Goal: Information Seeking & Learning: Learn about a topic

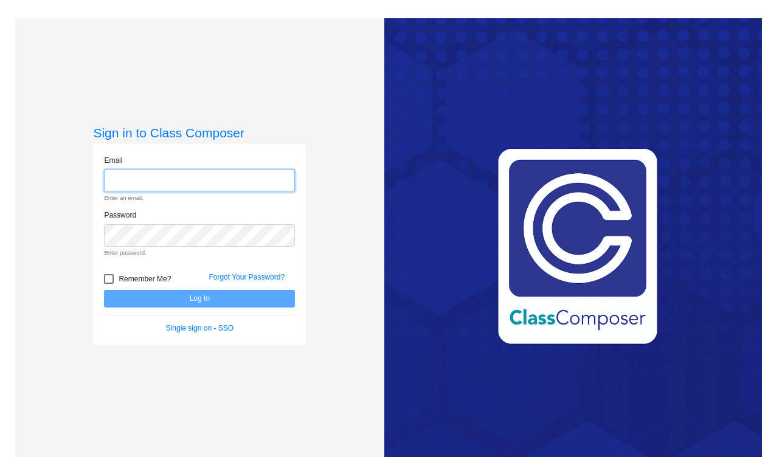
type input "[EMAIL_ADDRESS][DOMAIN_NAME]"
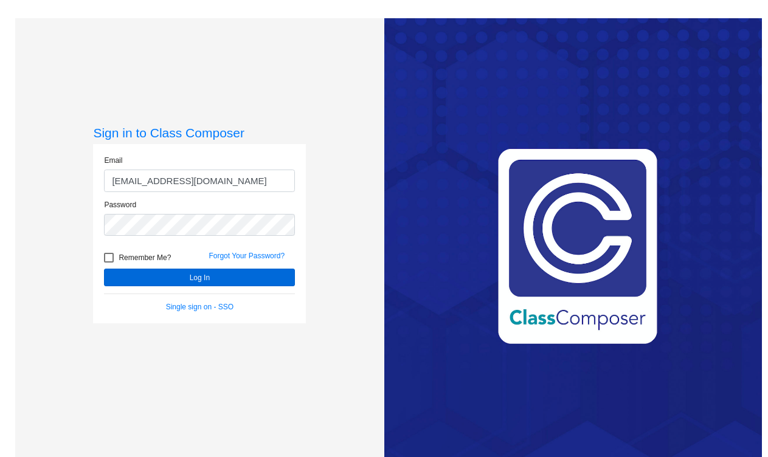
click at [251, 280] on button "Log In" at bounding box center [199, 278] width 191 height 18
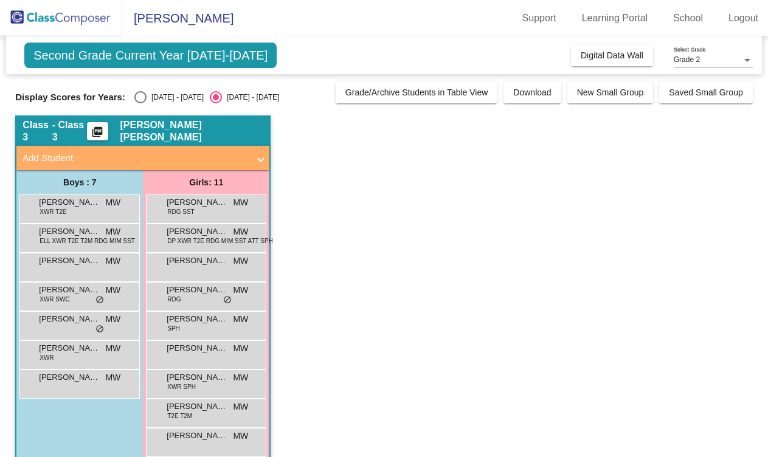
click at [159, 100] on div "[DATE] - [DATE]" at bounding box center [175, 97] width 57 height 11
click at [140, 103] on input "[DATE] - [DATE]" at bounding box center [140, 103] width 1 height 1
radio input "true"
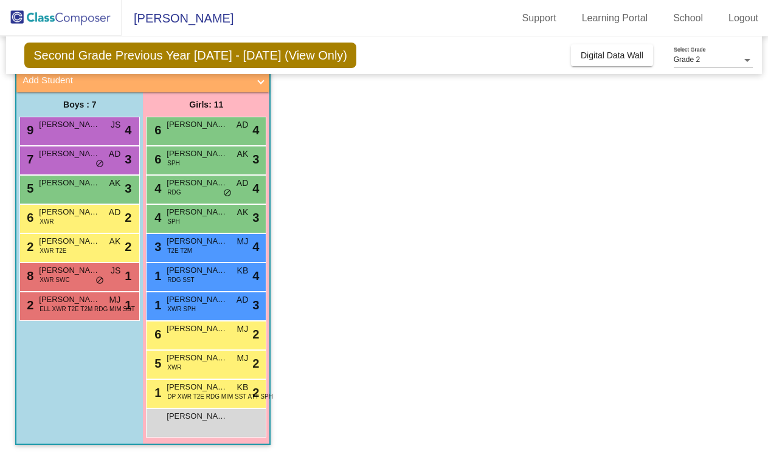
scroll to position [78, 0]
click at [114, 216] on span "AD" at bounding box center [115, 212] width 12 height 13
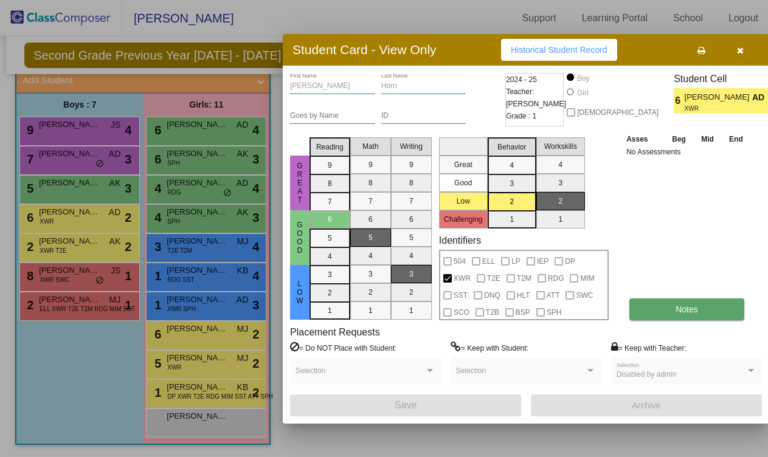
click at [718, 301] on button "Notes" at bounding box center [686, 310] width 115 height 22
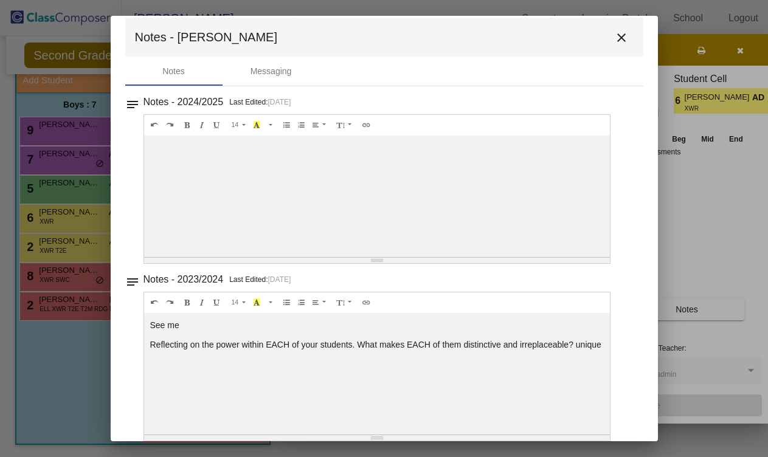
scroll to position [15, 0]
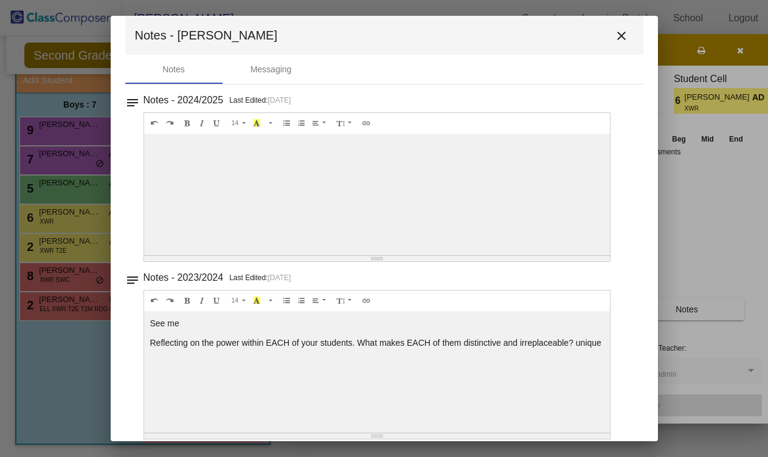
click at [482, 217] on div at bounding box center [377, 195] width 466 height 122
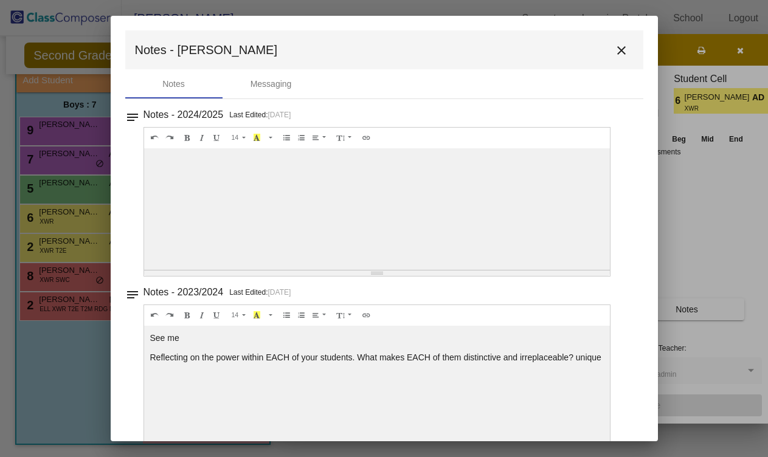
click at [514, 196] on div at bounding box center [377, 209] width 466 height 122
click at [614, 47] on mat-icon "close" at bounding box center [621, 50] width 15 height 15
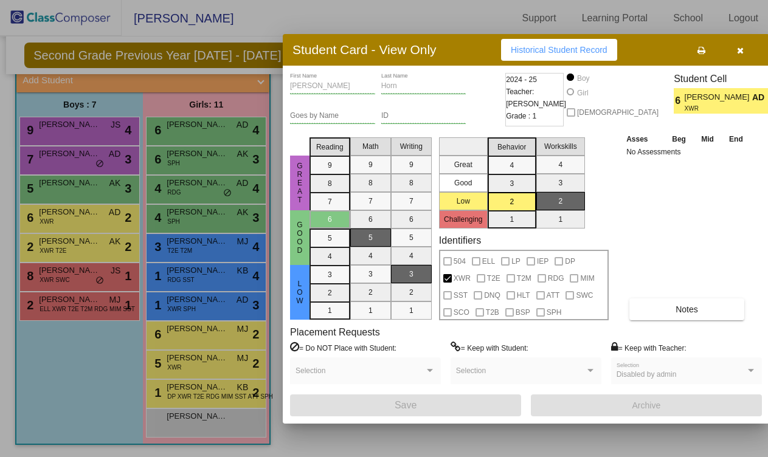
click at [745, 46] on button "button" at bounding box center [740, 50] width 39 height 22
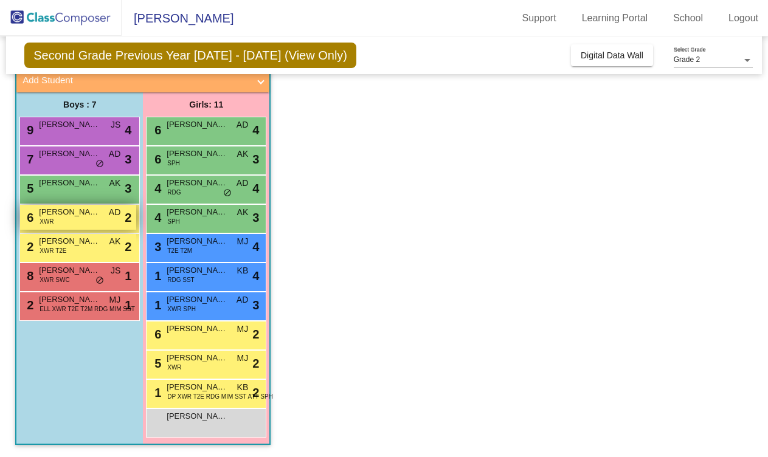
click at [62, 223] on div "6 [PERSON_NAME] XWR AD lock do_not_disturb_alt 2" at bounding box center [78, 217] width 116 height 25
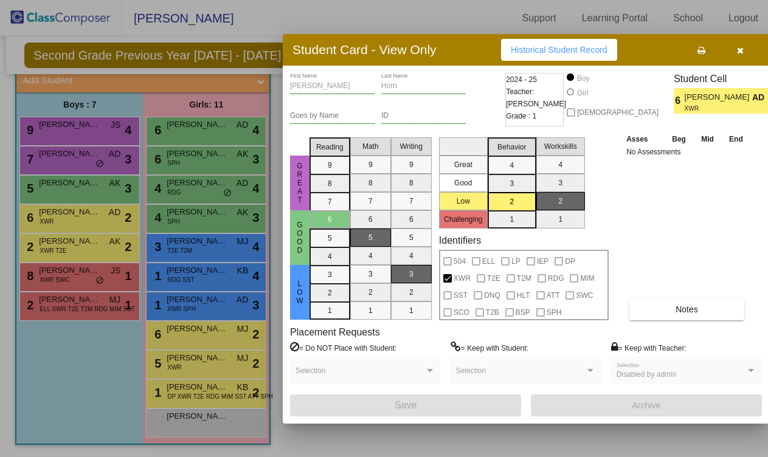
click at [680, 320] on div "Notes" at bounding box center [687, 310] width 128 height 22
click at [682, 313] on span "Notes" at bounding box center [687, 310] width 23 height 10
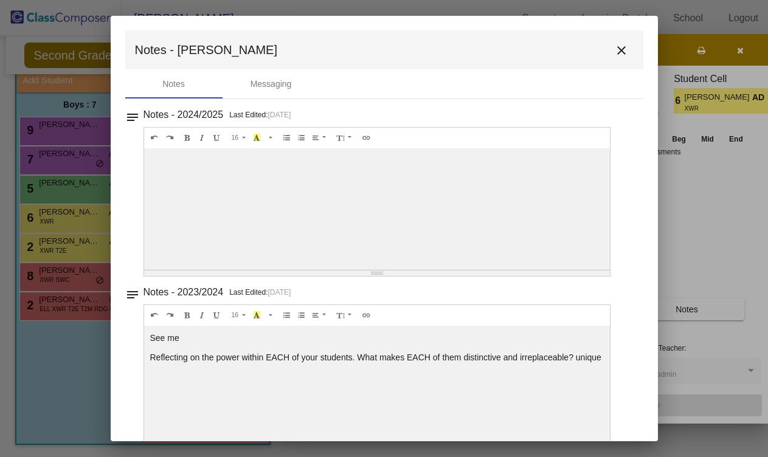
click at [624, 47] on button "close" at bounding box center [621, 50] width 24 height 24
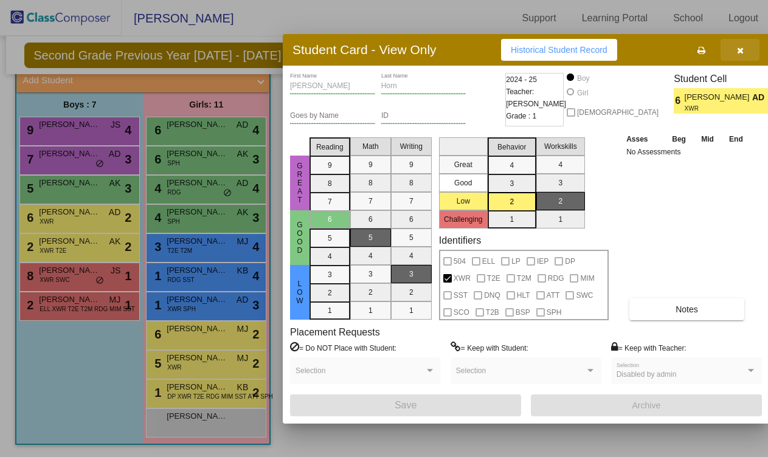
click at [740, 53] on icon "button" at bounding box center [740, 50] width 7 height 9
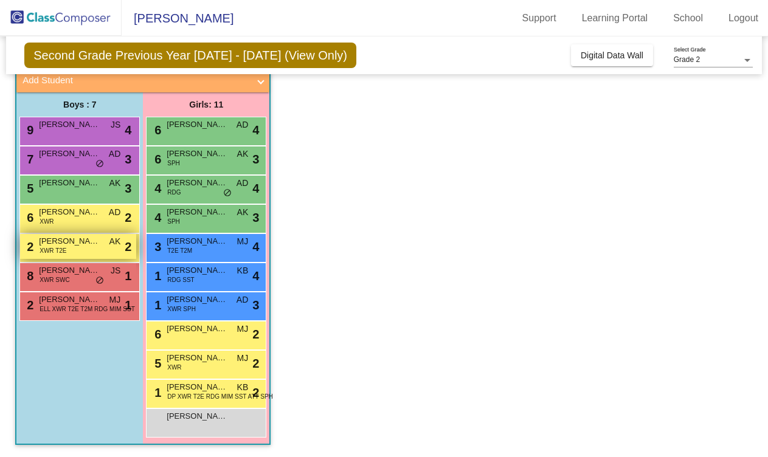
click at [77, 246] on span "[PERSON_NAME]" at bounding box center [69, 241] width 61 height 12
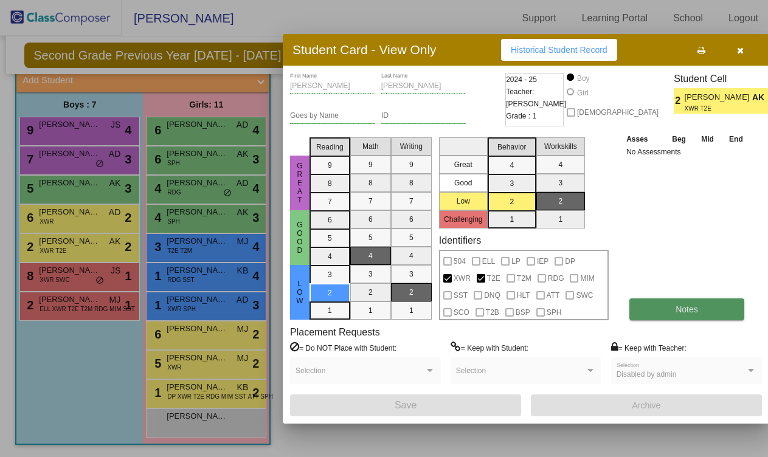
click at [660, 301] on button "Notes" at bounding box center [686, 310] width 115 height 22
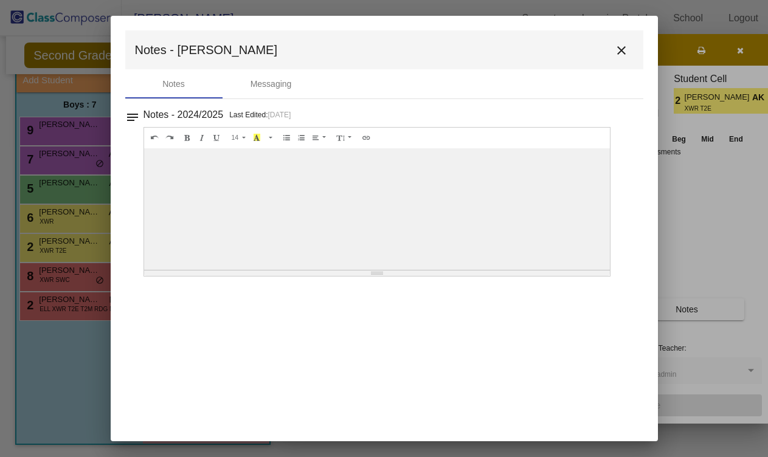
click at [351, 215] on div at bounding box center [377, 209] width 466 height 122
click at [285, 94] on div "Messaging" at bounding box center [271, 83] width 97 height 29
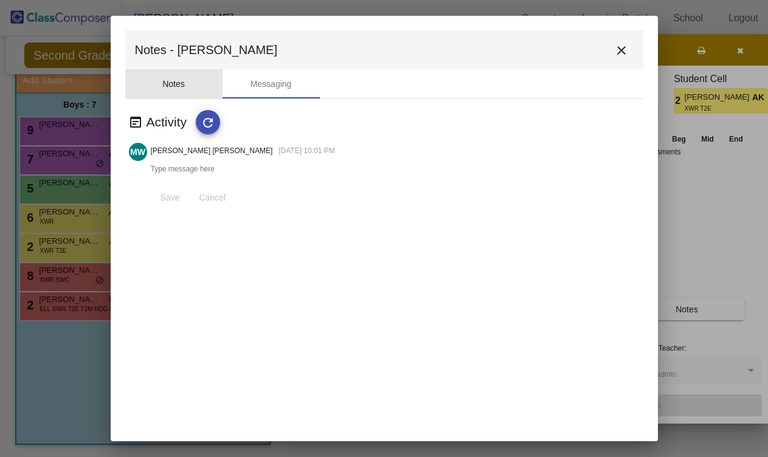
click at [172, 86] on div "Notes" at bounding box center [173, 84] width 23 height 13
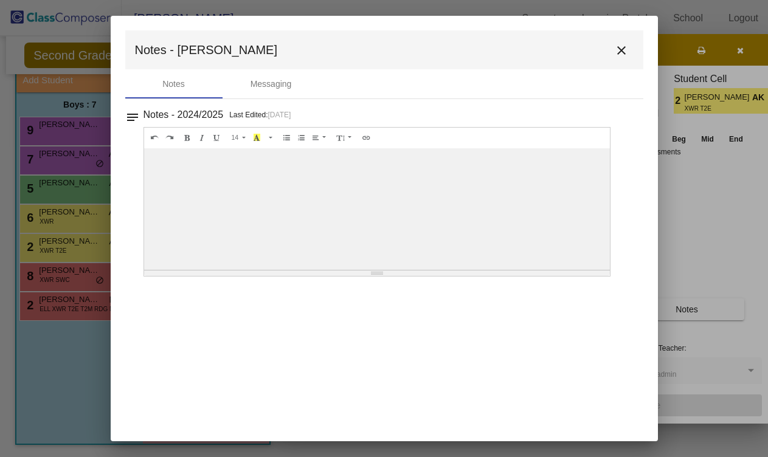
click at [224, 174] on div at bounding box center [377, 209] width 466 height 122
click at [612, 54] on button "close" at bounding box center [621, 50] width 24 height 24
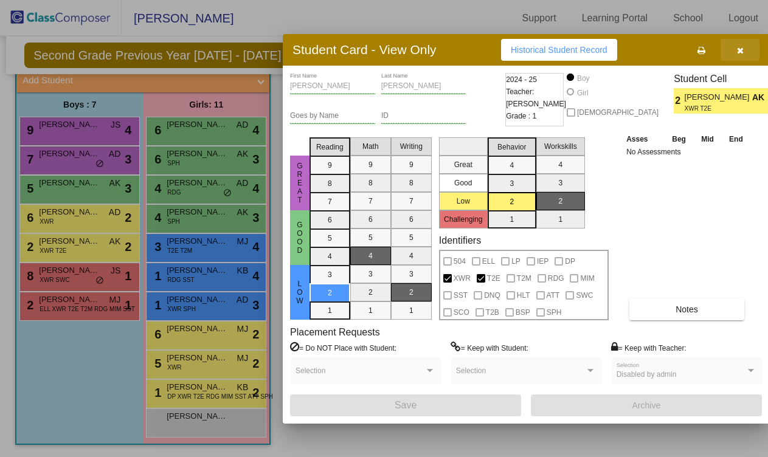
click at [746, 52] on button "button" at bounding box center [740, 50] width 39 height 22
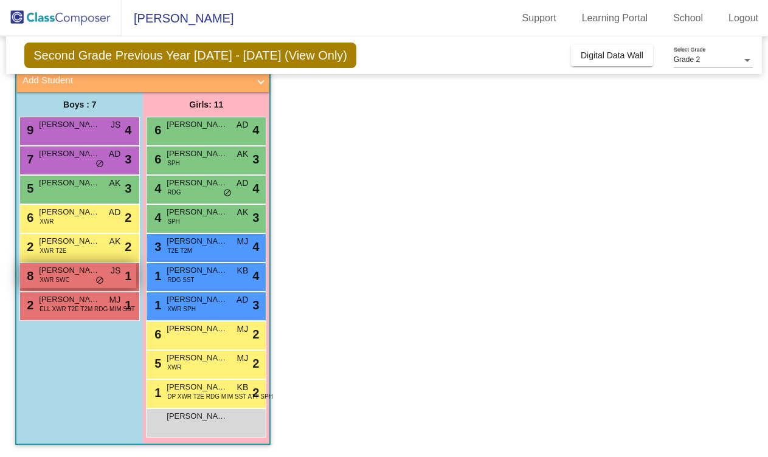
click at [90, 277] on div "8 [PERSON_NAME] XWR SWC JS lock do_not_disturb_alt 1" at bounding box center [78, 275] width 116 height 25
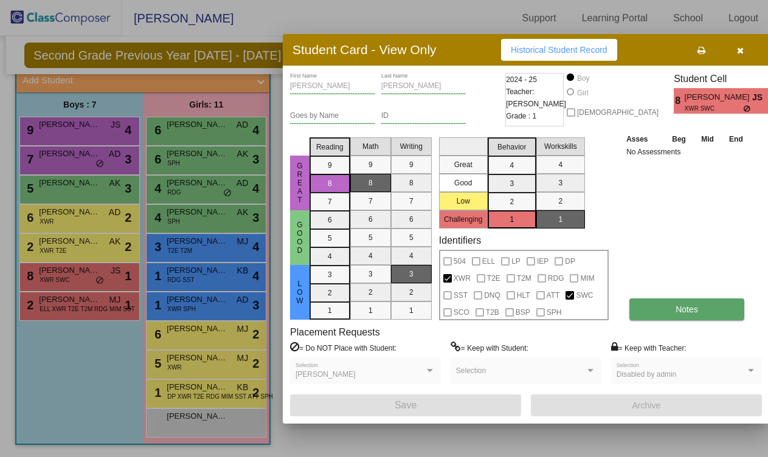
click at [675, 300] on button "Notes" at bounding box center [686, 310] width 115 height 22
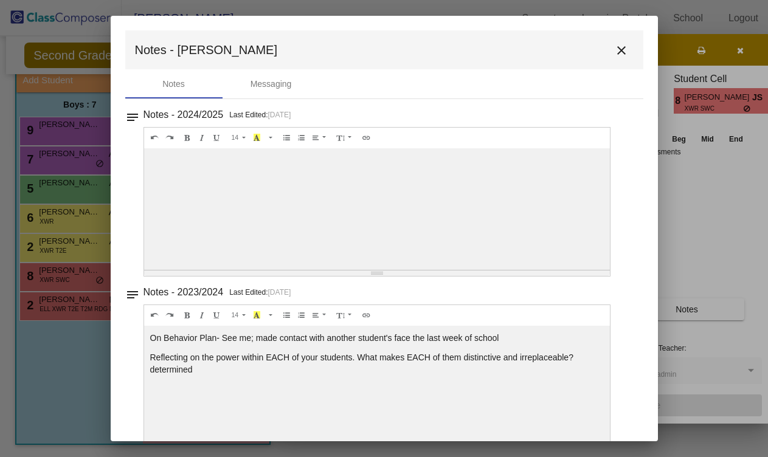
click at [460, 227] on div at bounding box center [377, 209] width 466 height 122
click at [618, 46] on mat-icon "close" at bounding box center [621, 50] width 15 height 15
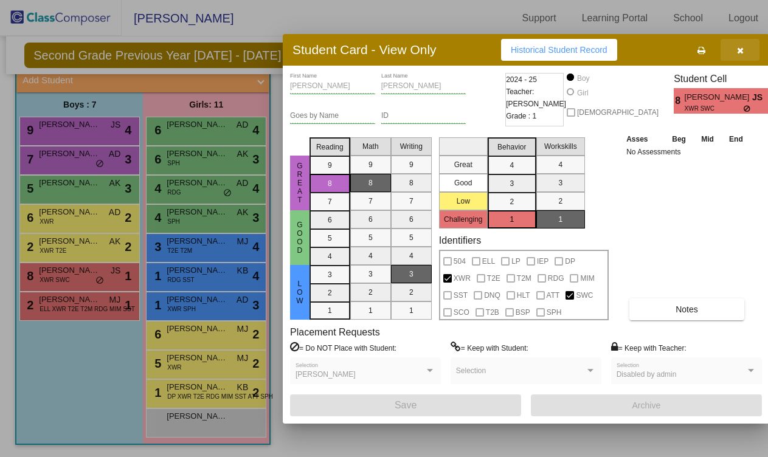
click at [738, 47] on icon "button" at bounding box center [740, 50] width 7 height 9
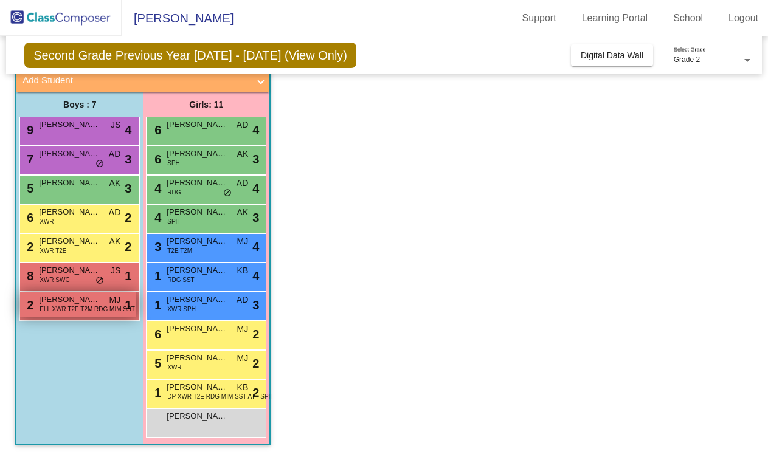
click at [83, 297] on span "[PERSON_NAME]" at bounding box center [69, 300] width 61 height 12
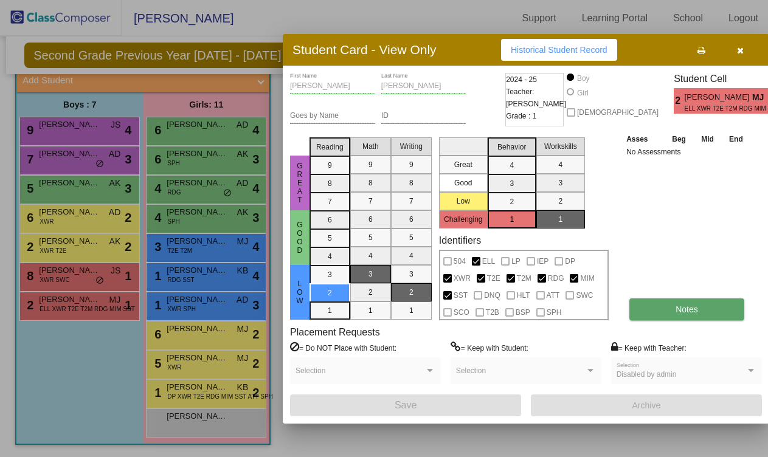
click at [658, 309] on button "Notes" at bounding box center [686, 310] width 115 height 22
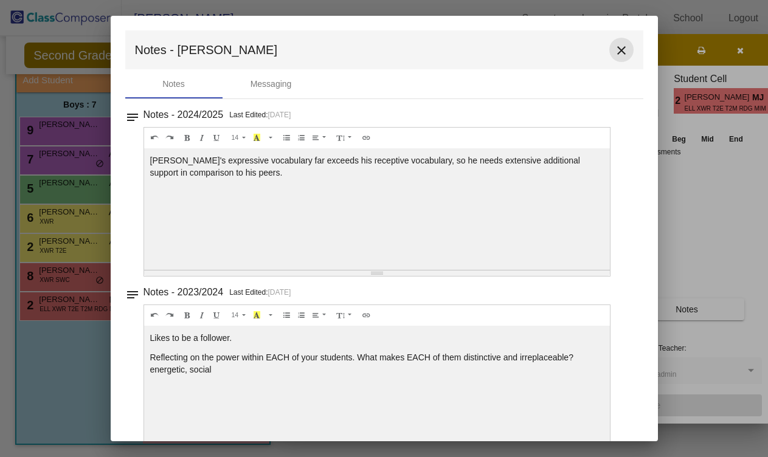
click at [622, 50] on mat-icon "close" at bounding box center [621, 50] width 15 height 15
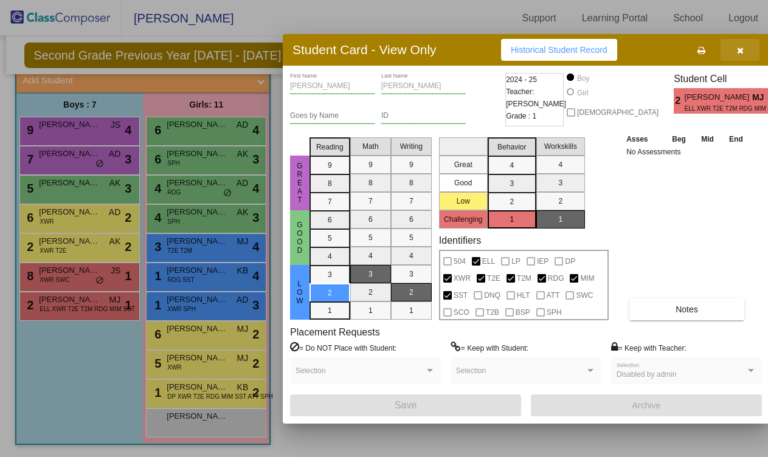
click at [741, 50] on icon "button" at bounding box center [740, 50] width 7 height 9
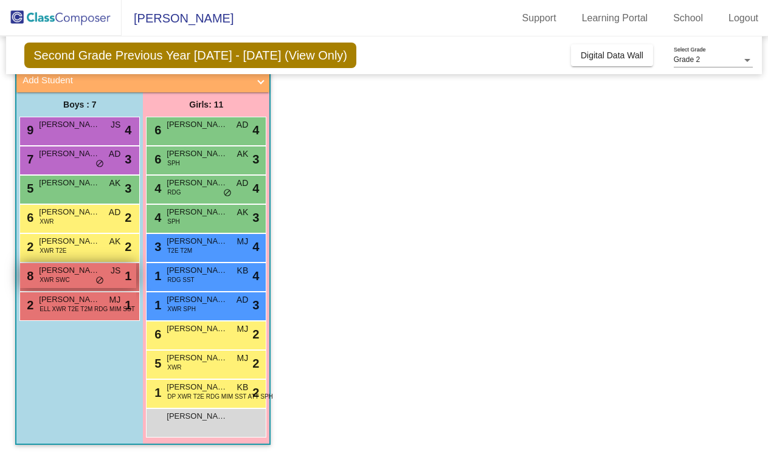
click at [84, 273] on span "[PERSON_NAME]" at bounding box center [69, 271] width 61 height 12
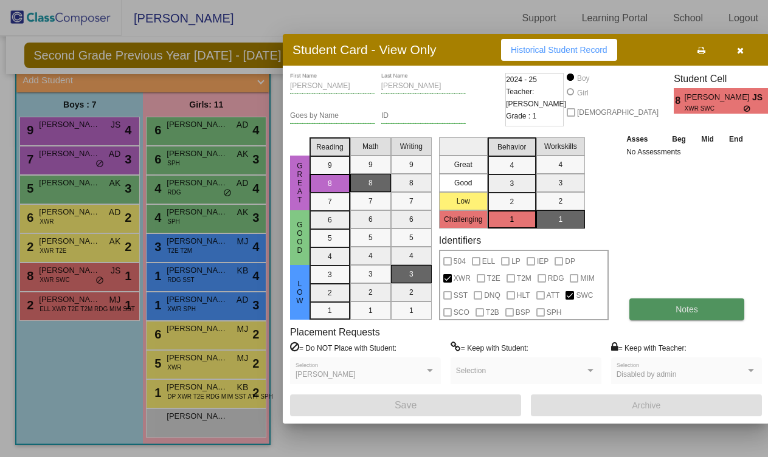
click at [679, 305] on span "Notes" at bounding box center [687, 310] width 23 height 10
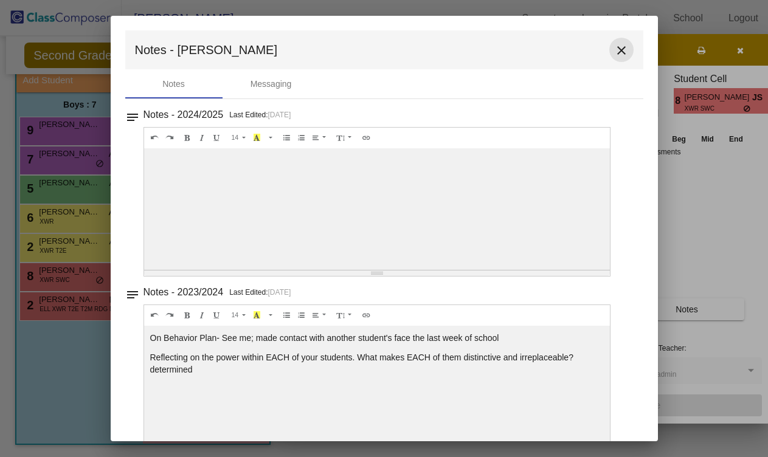
click at [616, 41] on button "close" at bounding box center [621, 50] width 24 height 24
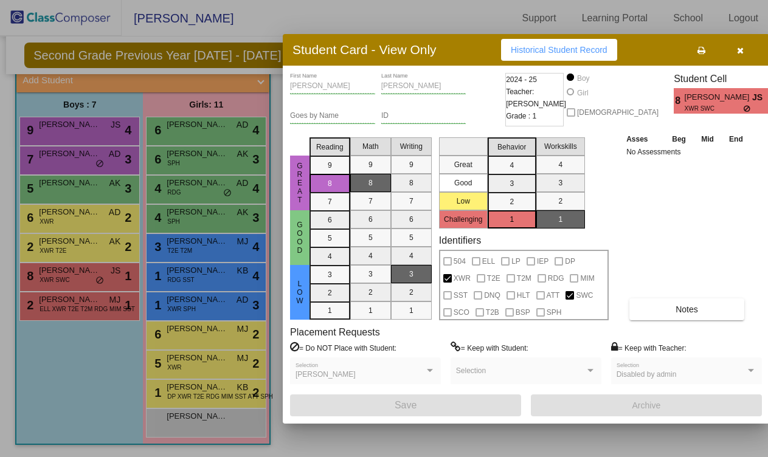
click at [739, 54] on icon "button" at bounding box center [740, 50] width 7 height 9
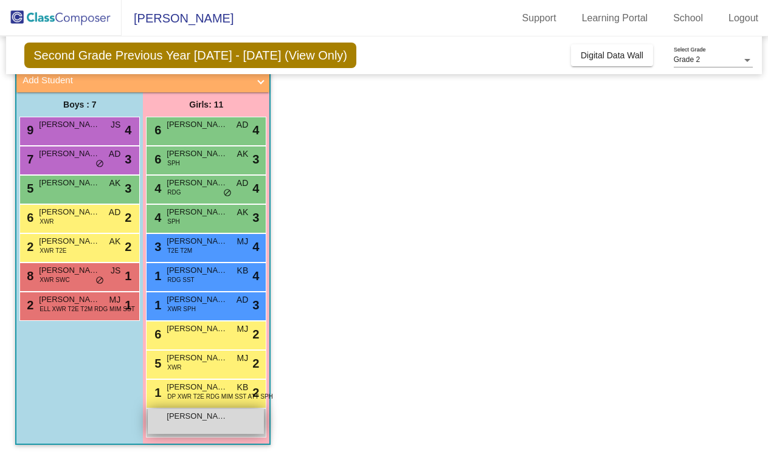
click at [222, 419] on span "[PERSON_NAME]" at bounding box center [197, 416] width 61 height 12
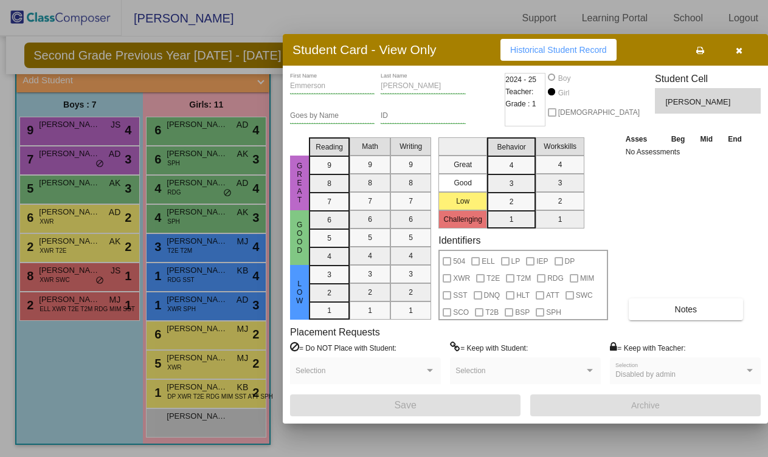
click at [749, 53] on button "button" at bounding box center [738, 50] width 39 height 22
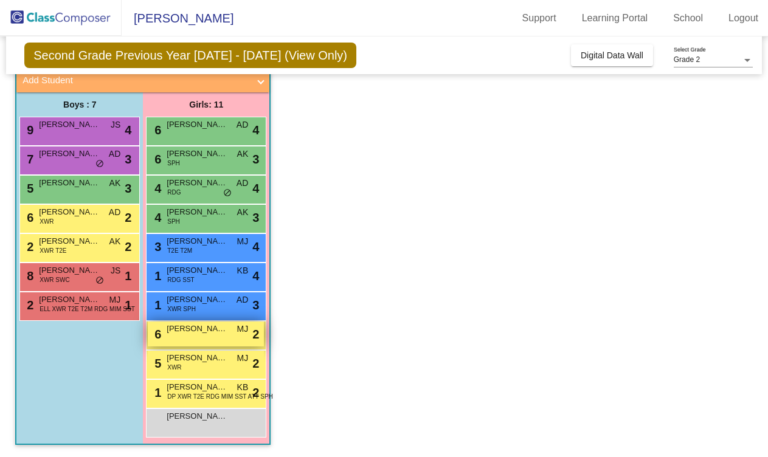
click at [241, 327] on span "MJ" at bounding box center [243, 329] width 12 height 13
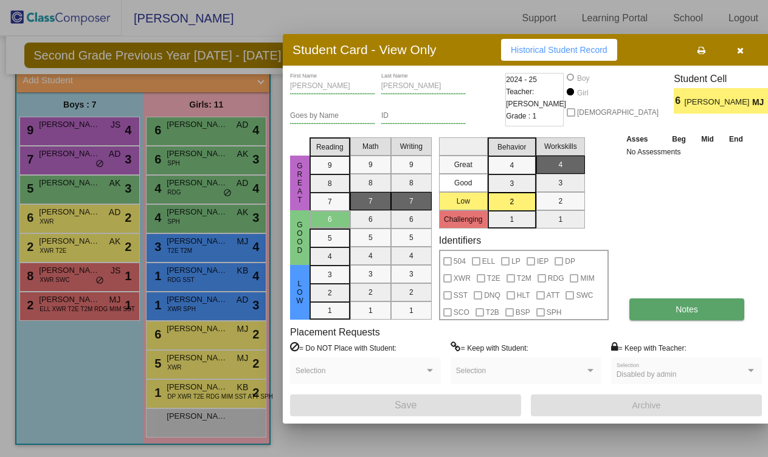
click at [667, 316] on button "Notes" at bounding box center [686, 310] width 115 height 22
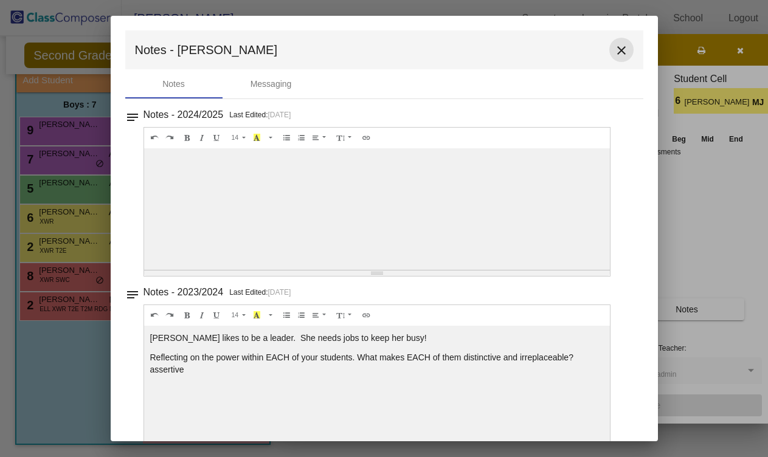
click at [625, 47] on button "close" at bounding box center [621, 50] width 24 height 24
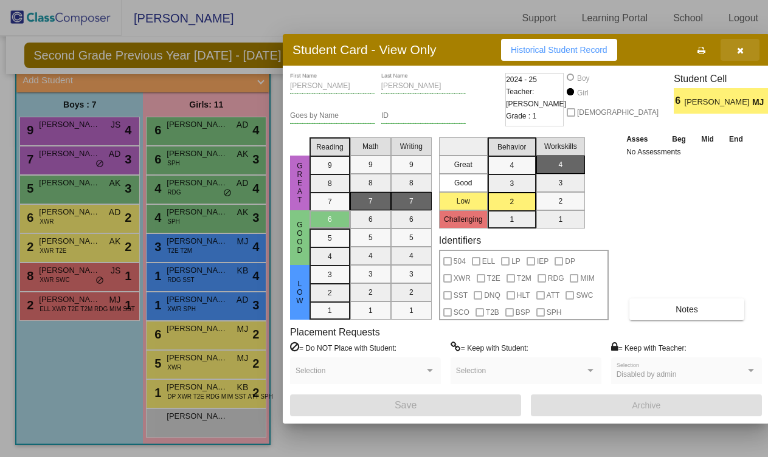
click at [745, 48] on button "button" at bounding box center [740, 50] width 39 height 22
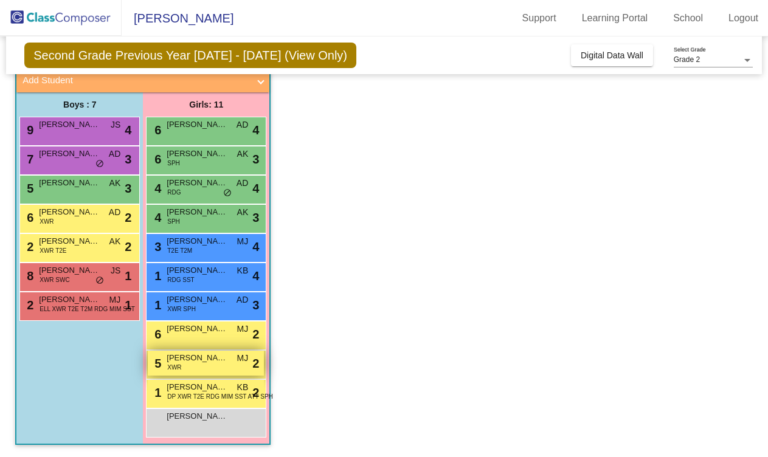
click at [206, 358] on span "[PERSON_NAME]" at bounding box center [197, 358] width 61 height 12
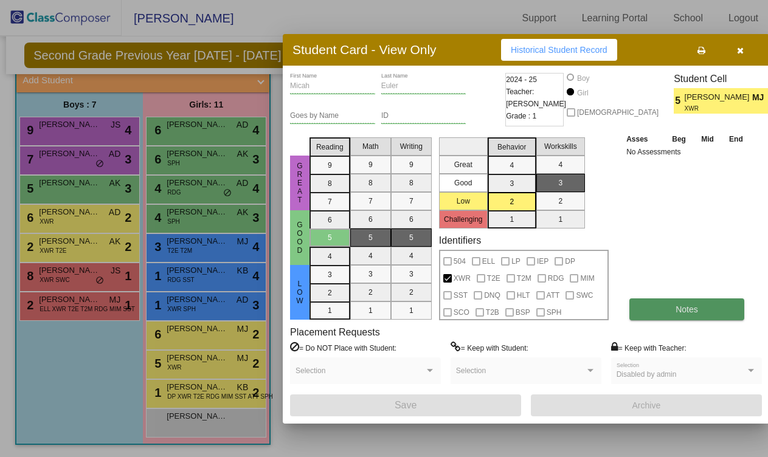
click at [682, 310] on span "Notes" at bounding box center [687, 310] width 23 height 10
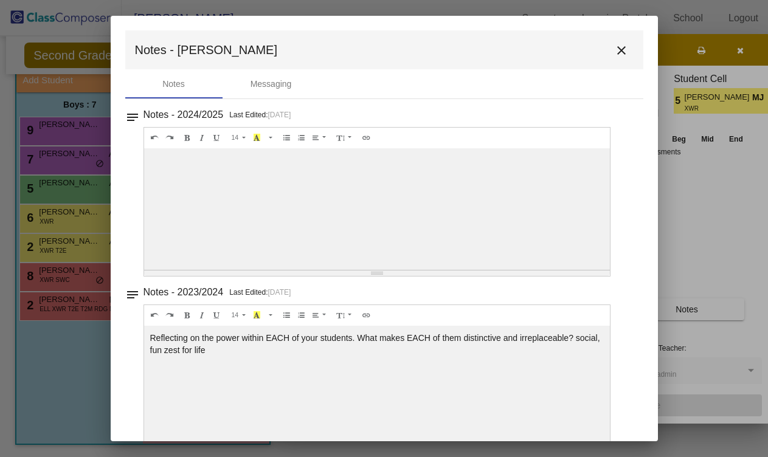
click at [398, 193] on div at bounding box center [377, 209] width 466 height 122
click at [616, 53] on mat-icon "close" at bounding box center [621, 50] width 15 height 15
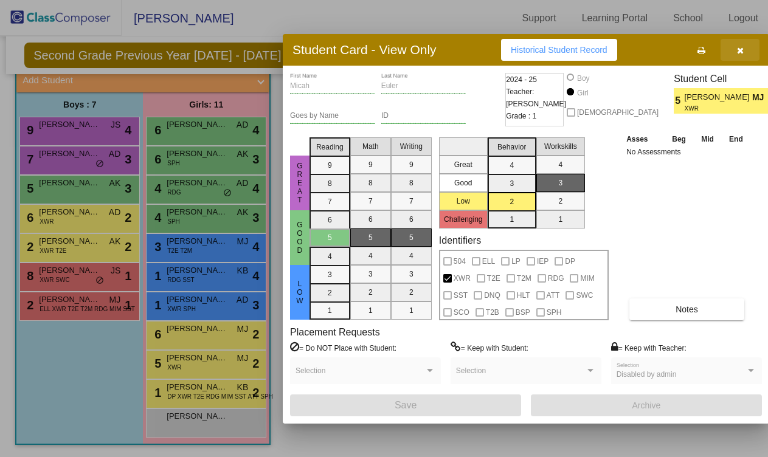
click at [737, 59] on button "button" at bounding box center [740, 50] width 39 height 22
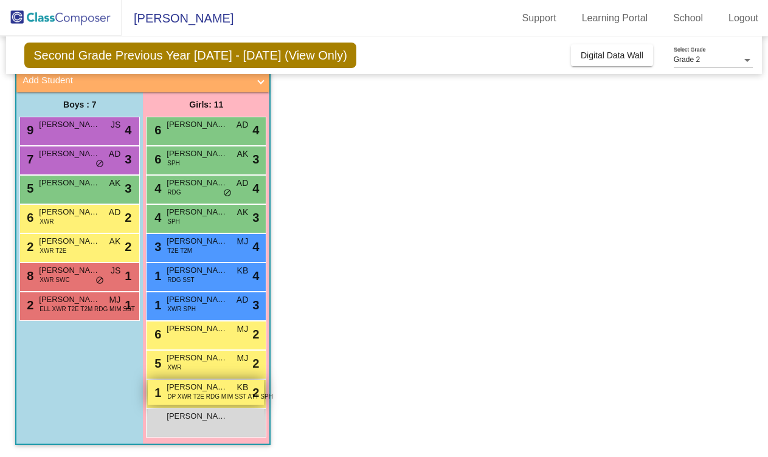
click at [203, 390] on span "[PERSON_NAME]" at bounding box center [197, 387] width 61 height 12
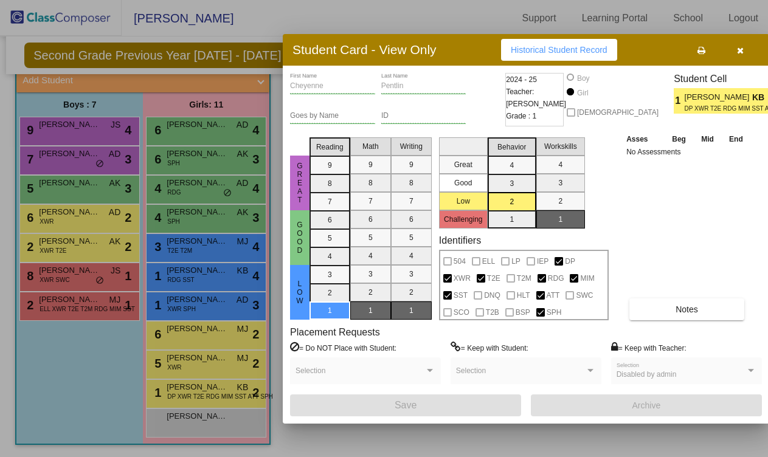
click at [723, 319] on div "Cheyenne First Name [PERSON_NAME] Last Name Goes by Name ID 2024 - 25 Teacher: …" at bounding box center [526, 245] width 472 height 344
click at [720, 308] on button "Notes" at bounding box center [686, 310] width 115 height 22
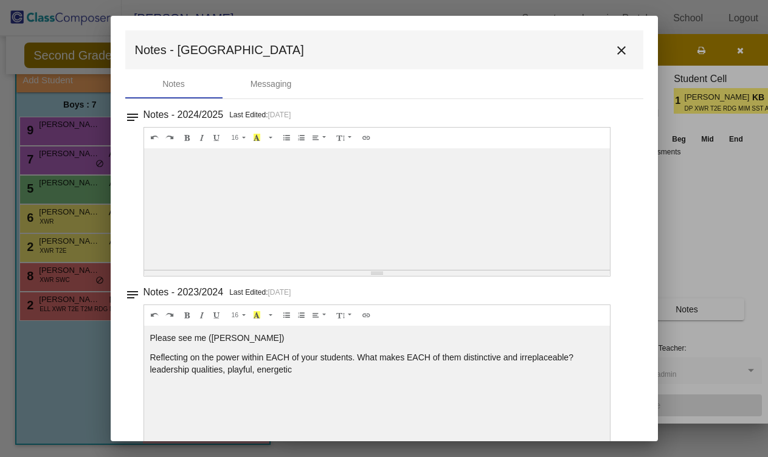
click at [454, 215] on div at bounding box center [377, 209] width 466 height 122
click at [615, 58] on button "close" at bounding box center [621, 50] width 24 height 24
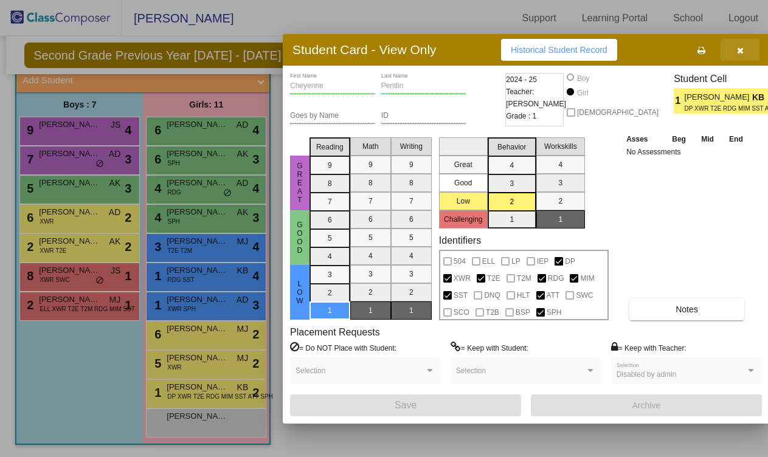
click at [732, 57] on button "button" at bounding box center [740, 50] width 39 height 22
